Goal: Transaction & Acquisition: Book appointment/travel/reservation

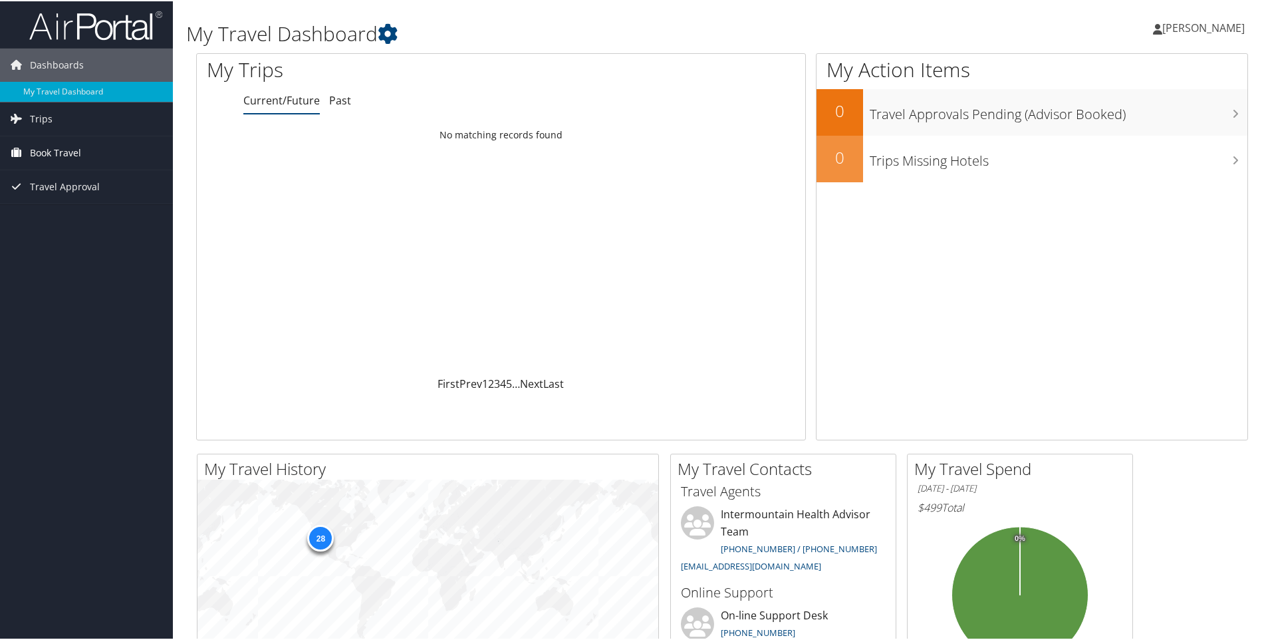
click at [49, 152] on span "Book Travel" at bounding box center [55, 151] width 51 height 33
click at [56, 221] on link "Book/Manage Online Trips" at bounding box center [86, 218] width 173 height 20
click at [62, 151] on span "Book Travel" at bounding box center [55, 151] width 51 height 33
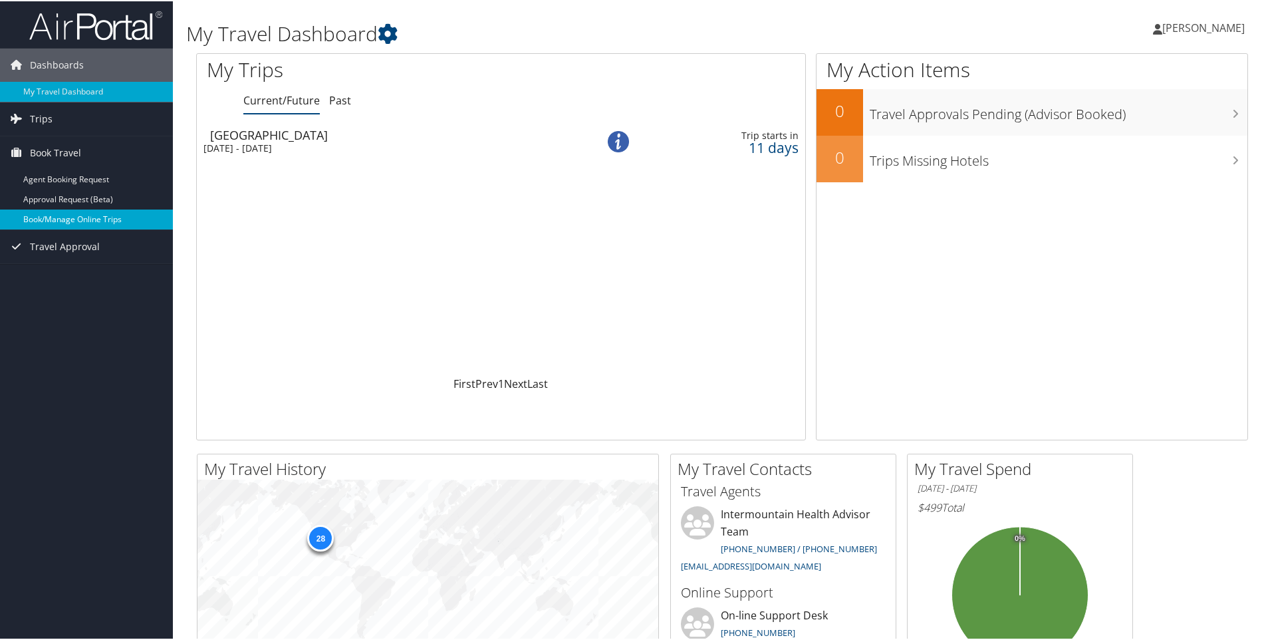
click at [54, 221] on link "Book/Manage Online Trips" at bounding box center [86, 218] width 173 height 20
click at [1186, 19] on span "[PERSON_NAME]" at bounding box center [1204, 26] width 82 height 15
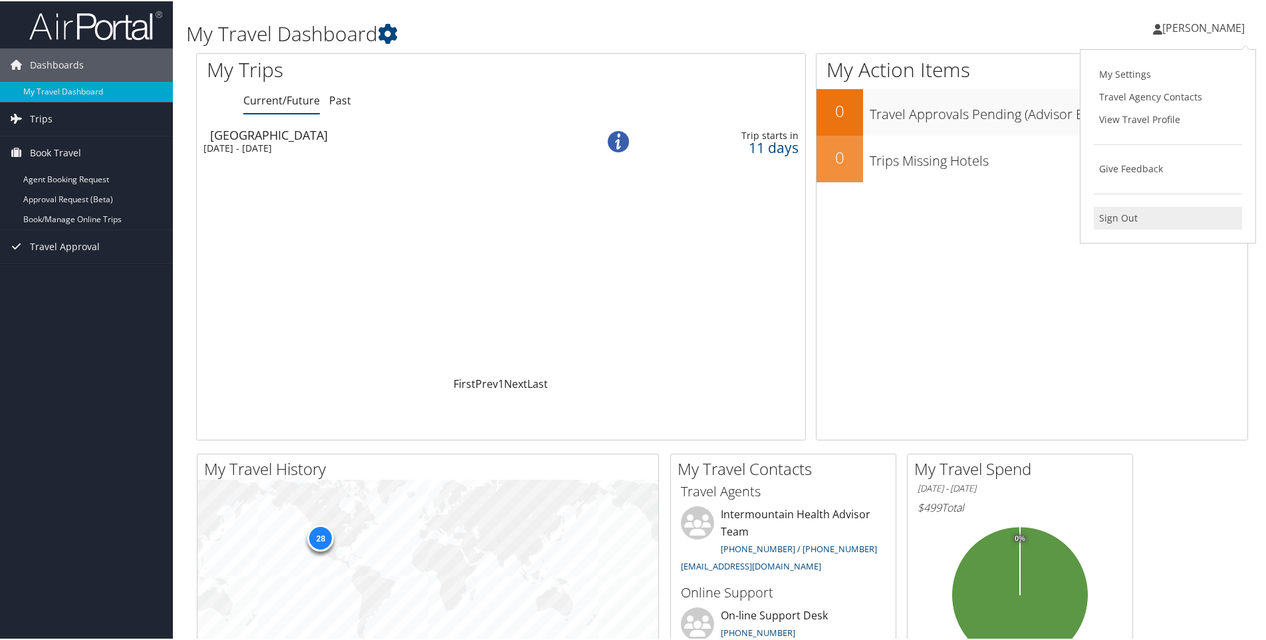
click at [1123, 219] on link "Sign Out" at bounding box center [1168, 217] width 148 height 23
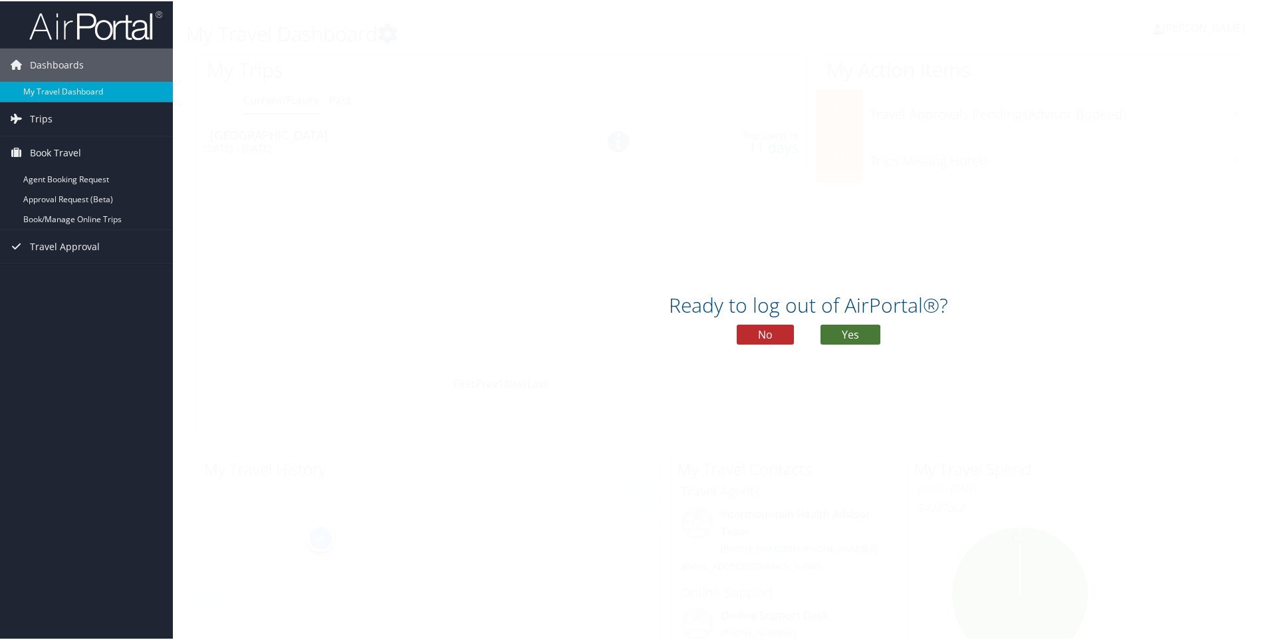
click at [840, 337] on button "Yes" at bounding box center [851, 333] width 60 height 20
